Goal: Task Accomplishment & Management: Manage account settings

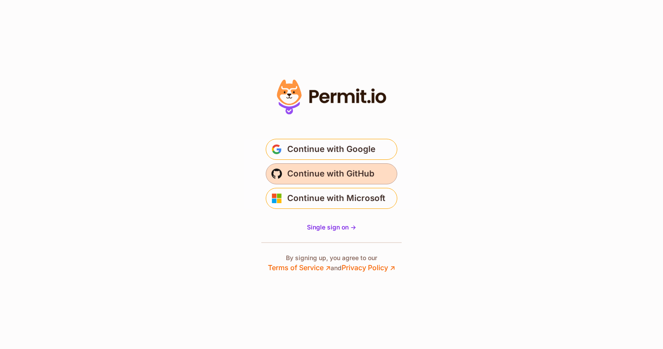
click at [309, 173] on span "Continue with GitHub" at bounding box center [330, 174] width 87 height 14
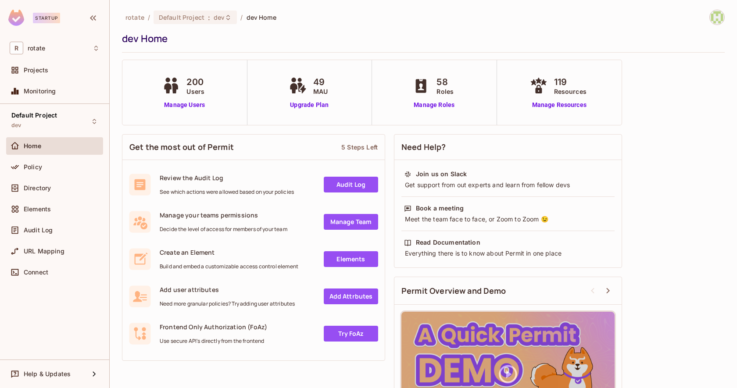
click at [174, 112] on div "200 Users Manage Users" at bounding box center [184, 92] width 125 height 65
click at [179, 106] on link "Manage Users" at bounding box center [184, 104] width 49 height 9
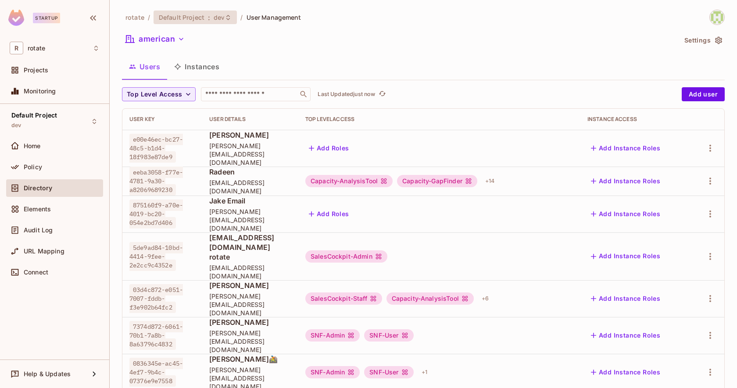
click at [208, 15] on span ":" at bounding box center [208, 17] width 3 height 7
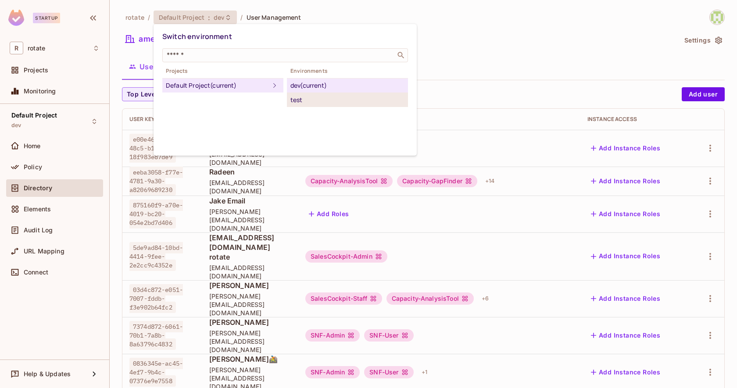
click at [290, 100] on div "test" at bounding box center [347, 100] width 114 height 11
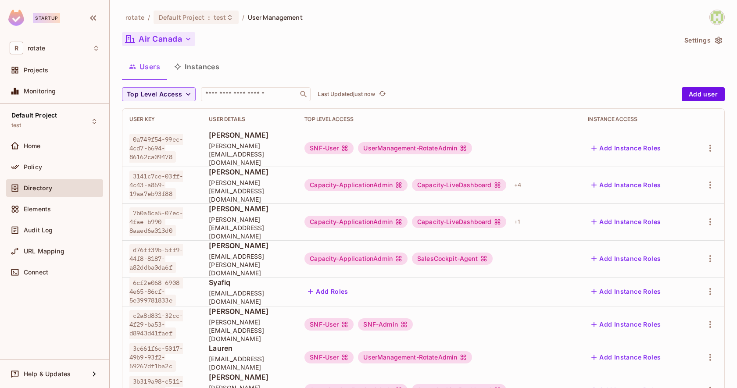
click at [180, 38] on button "Air Canada" at bounding box center [158, 39] width 73 height 14
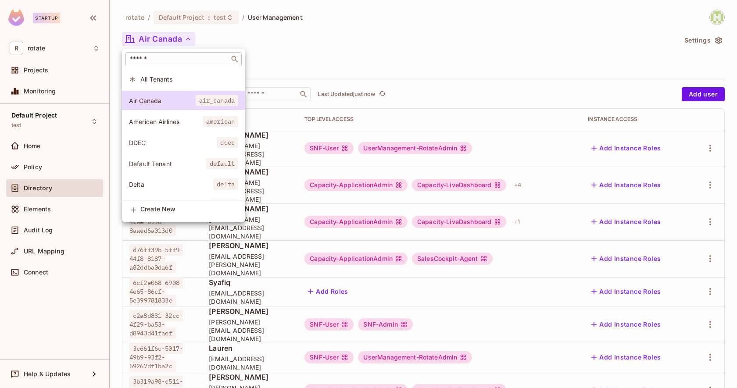
click at [189, 62] on input "text" at bounding box center [177, 59] width 99 height 9
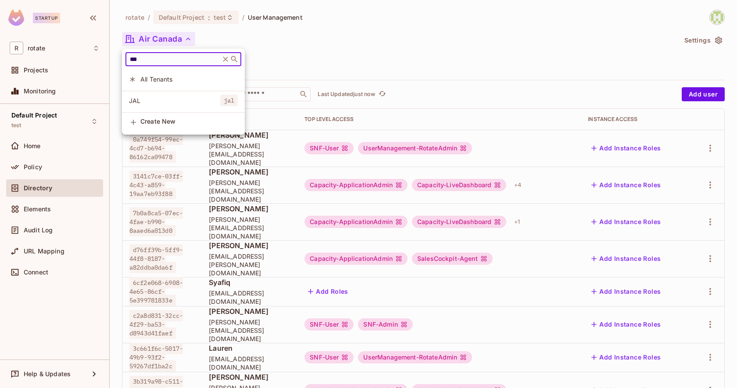
type input "***"
click at [169, 100] on span "JAL" at bounding box center [174, 100] width 91 height 8
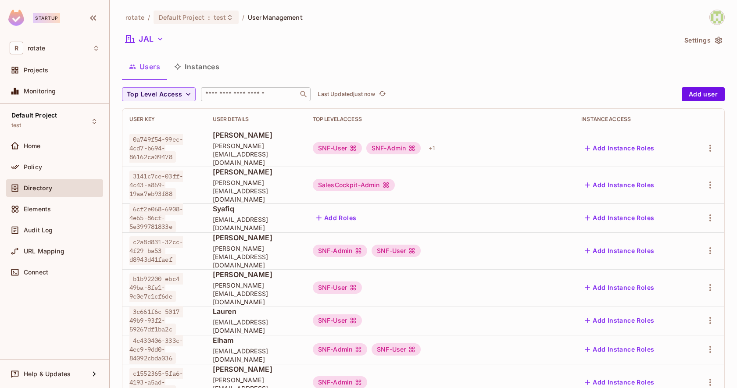
click at [227, 92] on input "text" at bounding box center [249, 94] width 92 height 9
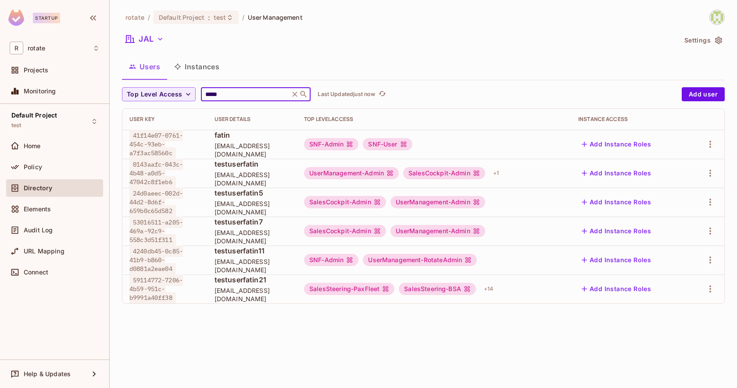
type input "*****"
click at [240, 154] on td "fatin fatin@letsrotate.com" at bounding box center [251, 144] width 89 height 29
click at [609, 138] on button "Add Instance Roles" at bounding box center [616, 144] width 76 height 14
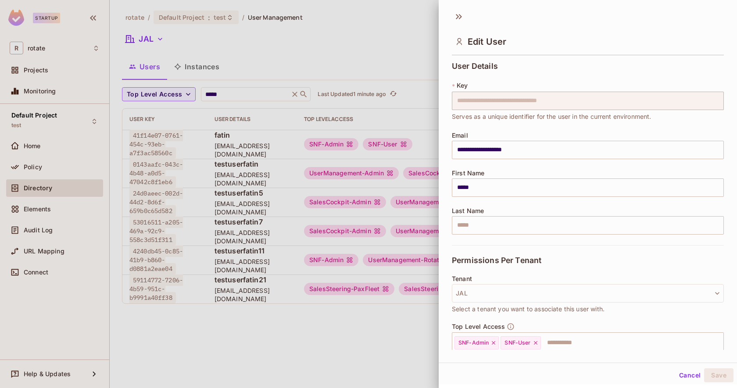
click at [324, 321] on div at bounding box center [368, 194] width 737 height 388
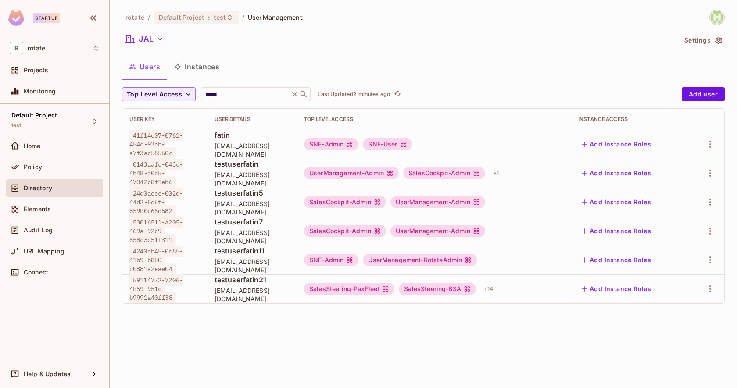
click at [509, 140] on div "SNF-Admin SNF-User" at bounding box center [434, 144] width 260 height 12
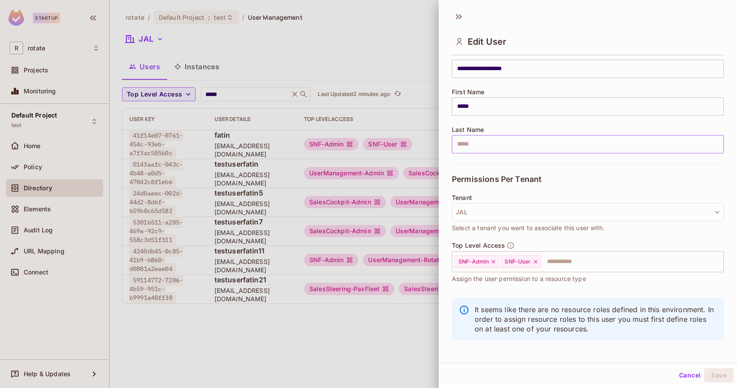
scroll to position [85, 0]
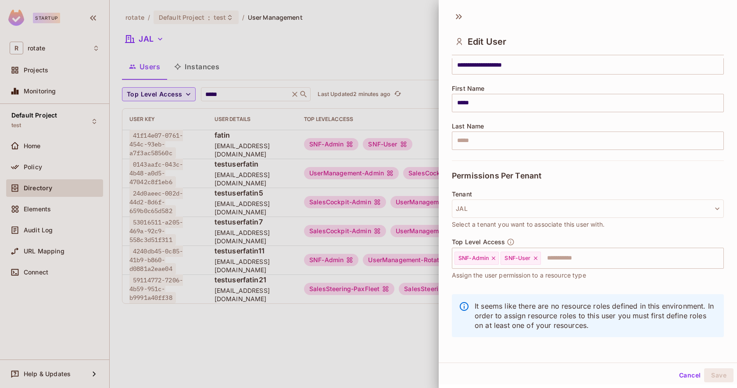
click at [680, 370] on button "Cancel" at bounding box center [689, 375] width 28 height 14
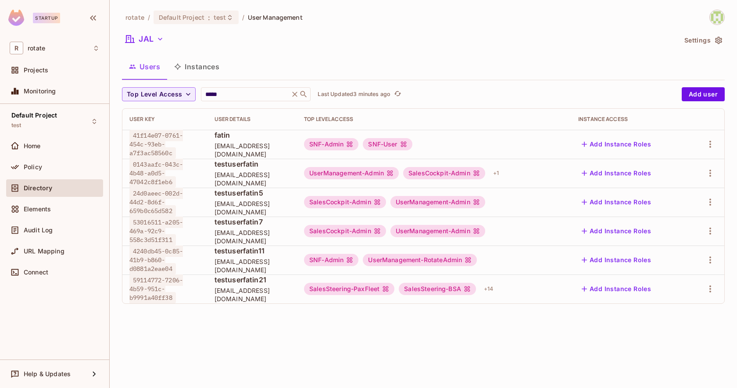
click at [259, 265] on span "fatin+11@letsrotate.com" at bounding box center [251, 265] width 75 height 17
copy span "fatin+11@letsrotate.com"
